Goal: Register for event/course

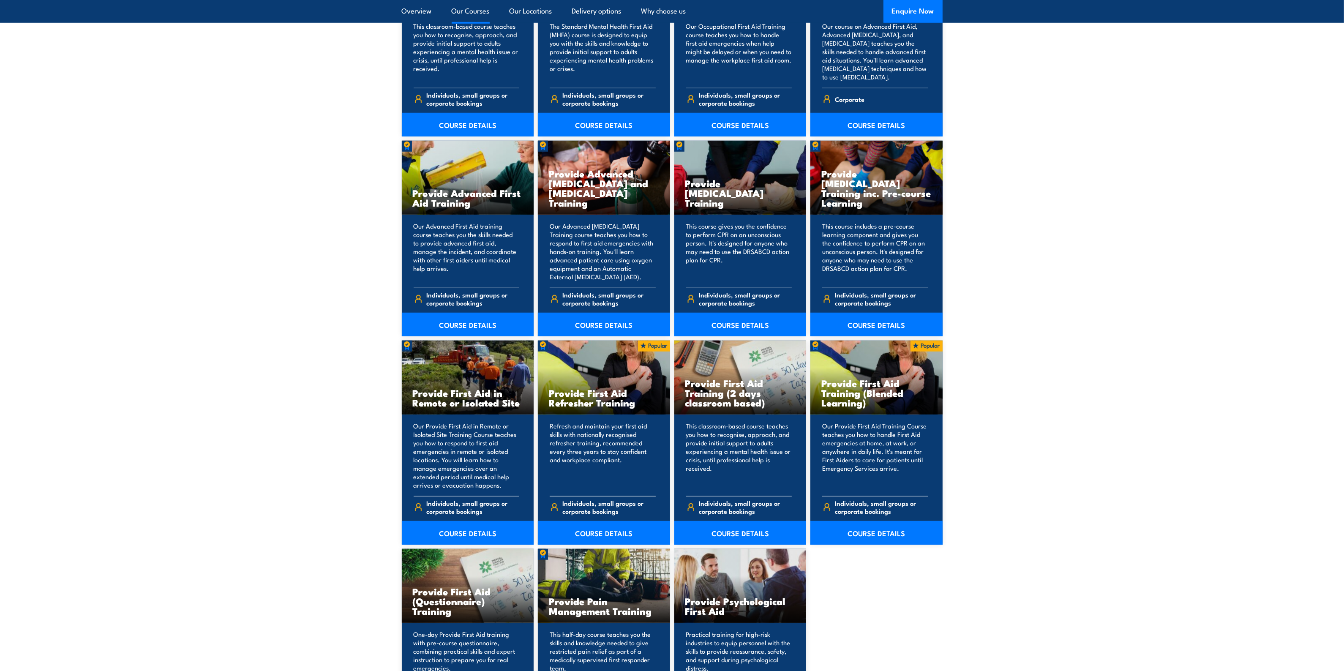
scroll to position [1004, 0]
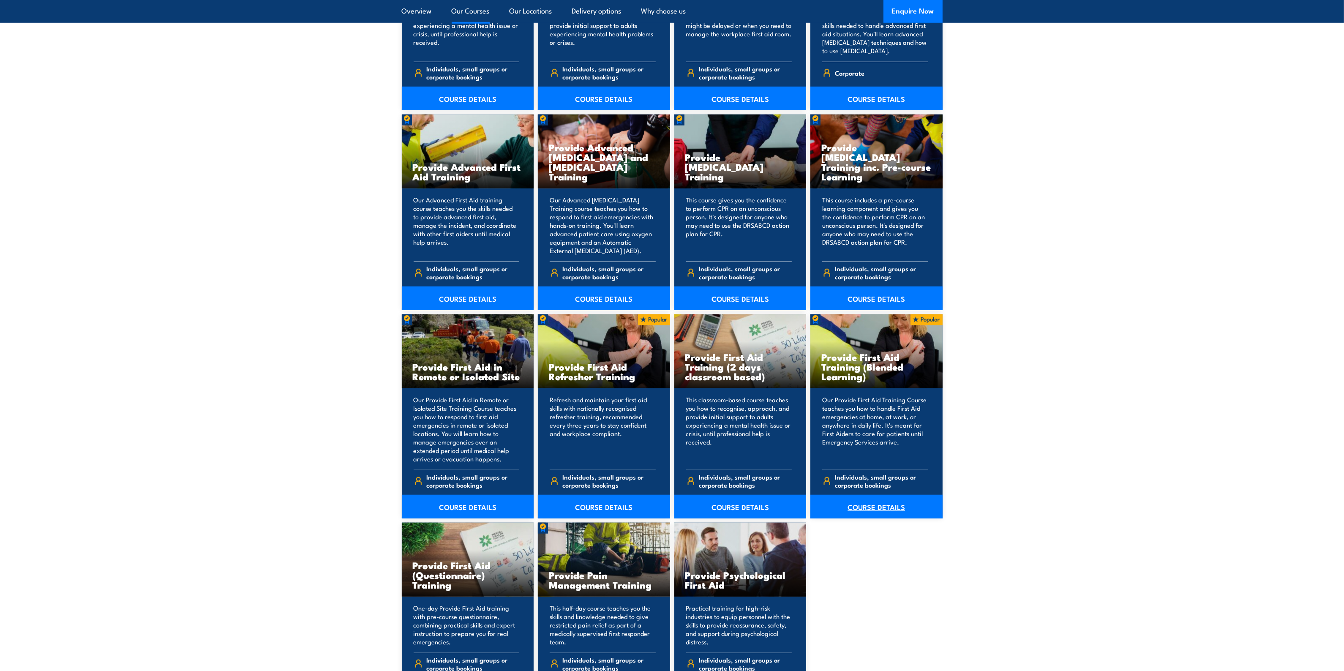
click at [883, 506] on link "COURSE DETAILS" at bounding box center [876, 507] width 132 height 24
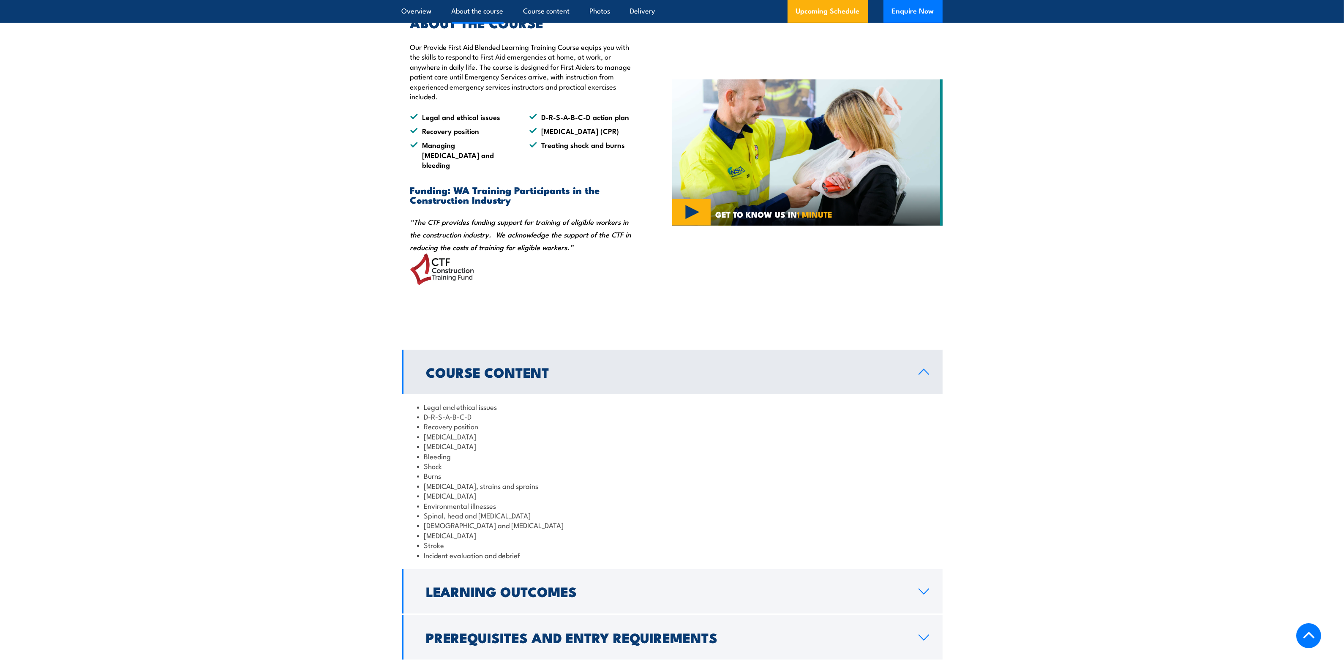
scroll to position [845, 0]
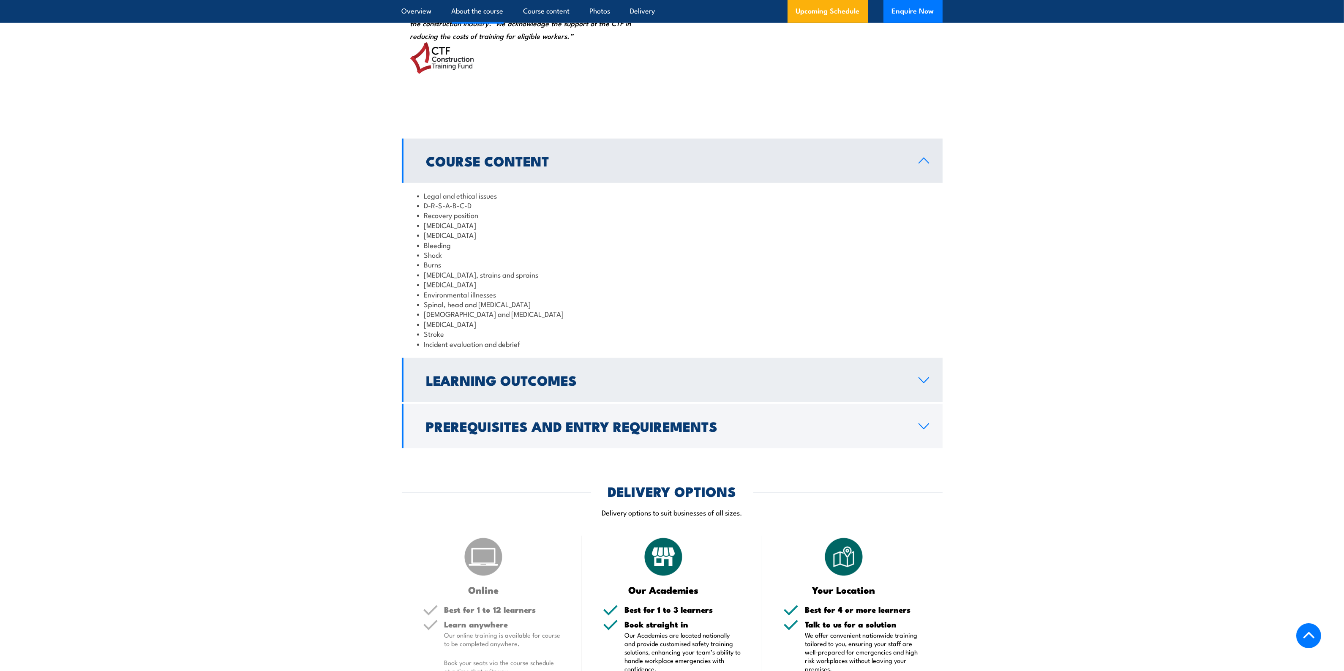
click at [926, 384] on icon at bounding box center [923, 380] width 11 height 7
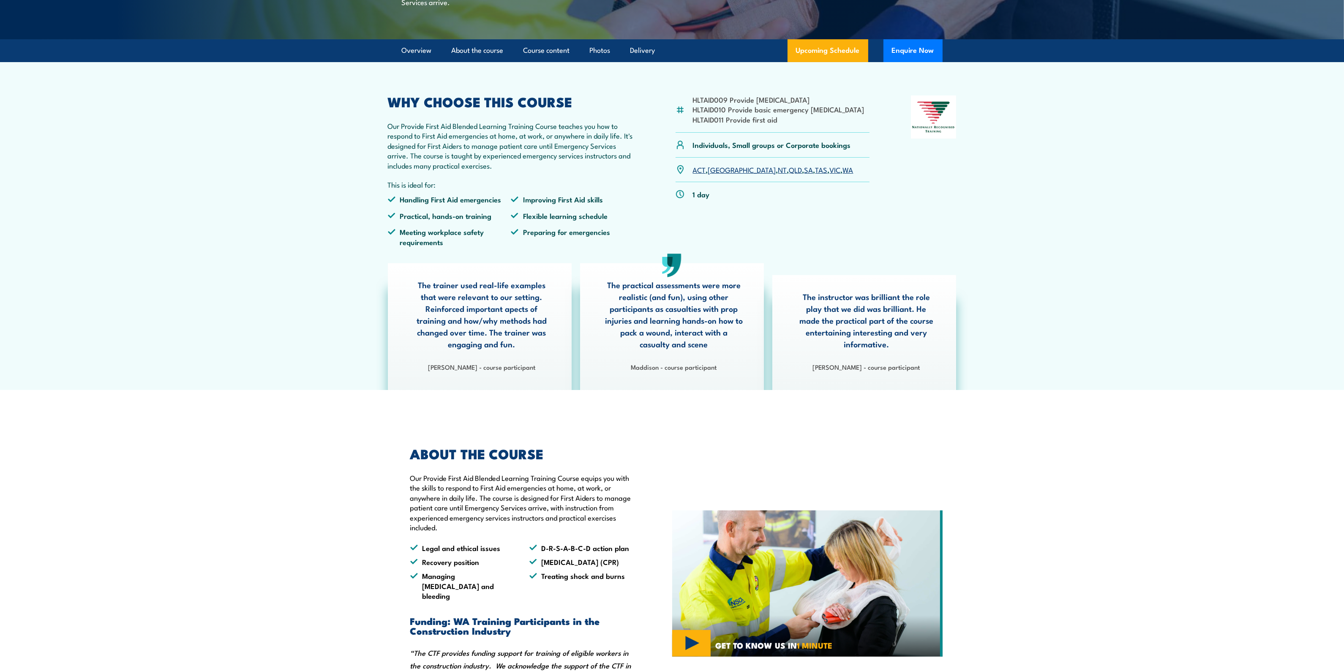
scroll to position [106, 0]
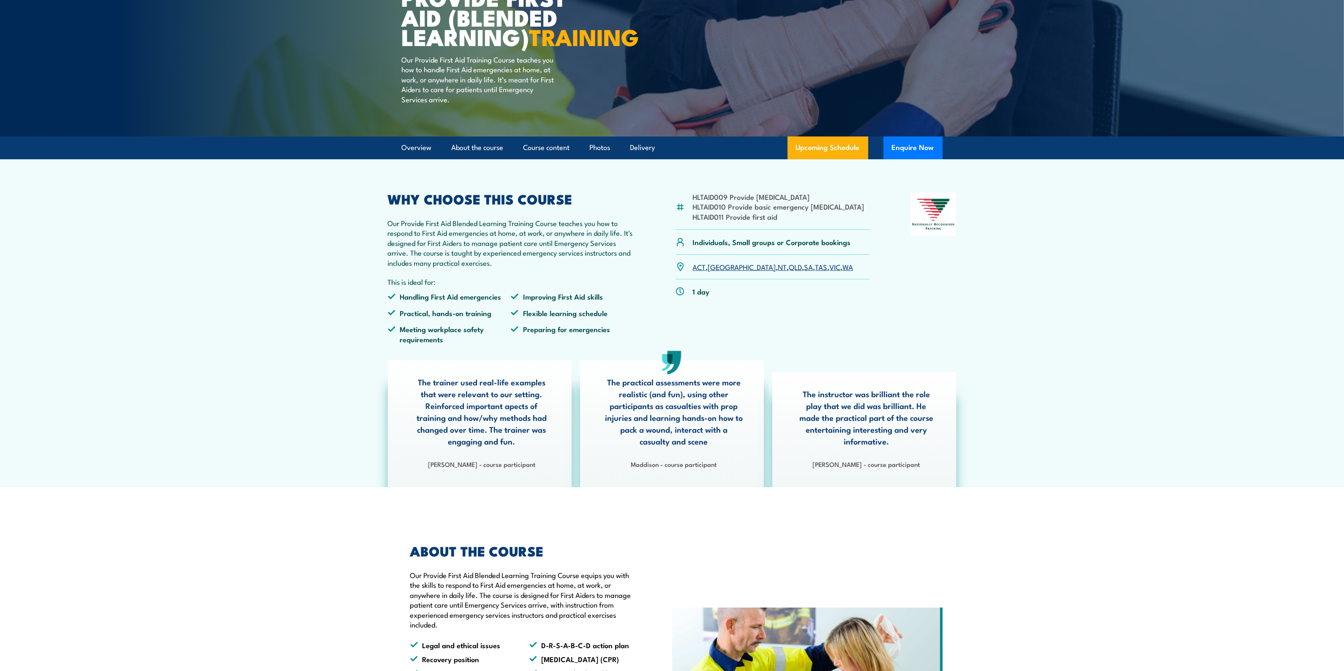
click at [805, 272] on link "SA" at bounding box center [809, 267] width 9 height 10
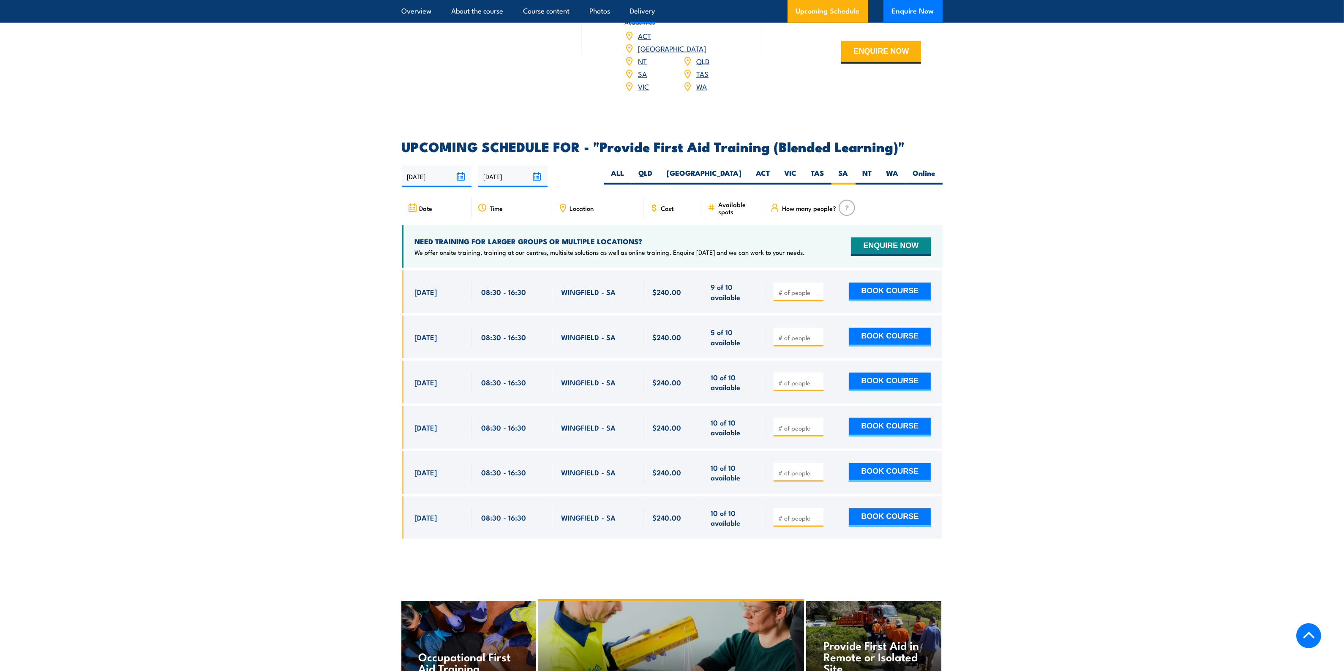
scroll to position [1516, 0]
